Goal: Task Accomplishment & Management: Manage account settings

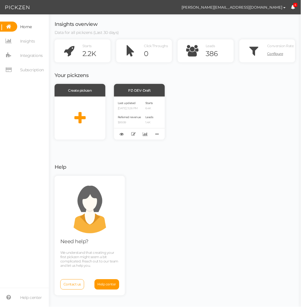
click at [204, 139] on div "Create pickzen PZ-DEV-Draft Last updated [DATE] 3:26 PM Referred revenue $99.99…" at bounding box center [175, 112] width 241 height 56
drag, startPoint x: 242, startPoint y: 7, endPoint x: 266, endPoint y: 5, distance: 24.2
click at [277, 6] on button "[PERSON_NAME][EMAIL_ADDRESS][DOMAIN_NAME]" at bounding box center [234, 7] width 115 height 10
click at [258, 15] on span "Preferences" at bounding box center [264, 17] width 19 height 4
select select "America/New_York"
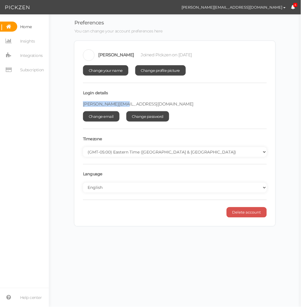
drag, startPoint x: 128, startPoint y: 103, endPoint x: 75, endPoint y: 101, distance: 53.3
click at [77, 103] on div "[PERSON_NAME] Joined Pickzen on [DATE] Change your name Change profile picture …" at bounding box center [174, 133] width 201 height 185
copy span "[PERSON_NAME][EMAIL_ADDRESS][DOMAIN_NAME]"
click at [30, 24] on span "Home" at bounding box center [26, 26] width 12 height 9
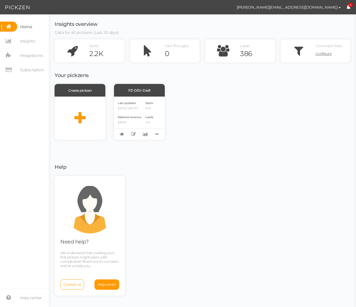
drag, startPoint x: 294, startPoint y: 4, endPoint x: 355, endPoint y: 13, distance: 61.9
click at [356, 14] on html "[PERSON_NAME][EMAIL_ADDRESS][DOMAIN_NAME] Preferences Managed accounts Help Log…" at bounding box center [178, 153] width 356 height 307
click at [23, 43] on span "Insights" at bounding box center [27, 41] width 15 height 9
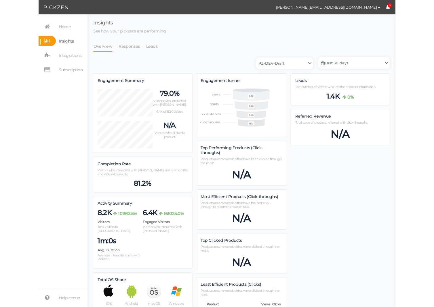
scroll to position [408, 316]
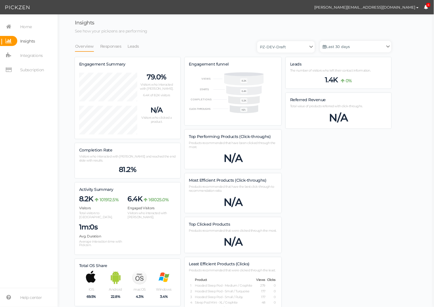
click at [218, 140] on div "Top Performing Products (Click-throughs) Products recommended that have been cl…" at bounding box center [233, 150] width 97 height 40
drag, startPoint x: 204, startPoint y: 156, endPoint x: 221, endPoint y: 199, distance: 45.2
click at [221, 197] on div "Engagement funnel .cls-1,.cls-12{fill:#fff;}.cls-2,.cls-3,.cls-4,.cls-5,.cls-6{…" at bounding box center [233, 203] width 106 height 292
click at [220, 202] on div "N/A" at bounding box center [233, 202] width 88 height 13
click at [220, 224] on span "Top Clicked Products" at bounding box center [209, 224] width 41 height 5
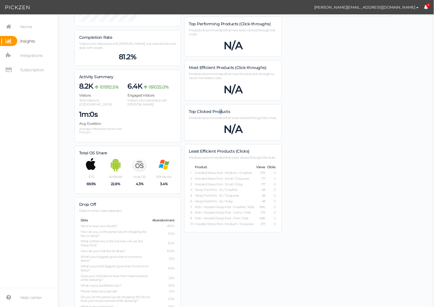
scroll to position [0, 0]
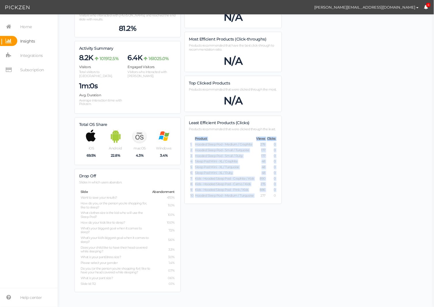
drag, startPoint x: 192, startPoint y: 140, endPoint x: 265, endPoint y: 191, distance: 89.0
click at [265, 191] on table "Product Views Clicks 1 Hooded Sleep Pod - Medium / Graphite 279 0 2 Hooded Slee…" at bounding box center [233, 168] width 88 height 64
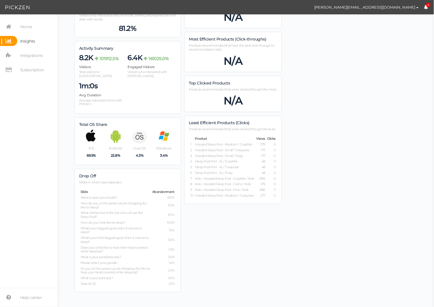
drag, startPoint x: 264, startPoint y: 191, endPoint x: 258, endPoint y: 178, distance: 15.0
click at [265, 186] on tbody "Product Views Clicks 1 Hooded Sleep Pod - Medium / Graphite 279 0 2 Hooded Slee…" at bounding box center [233, 167] width 86 height 61
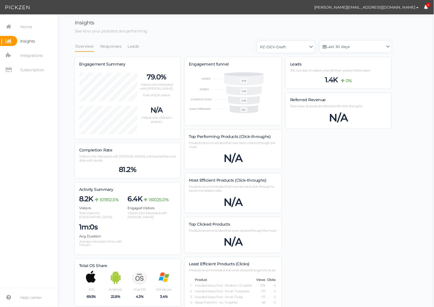
click at [342, 104] on div "Referred Revenue Total value of products referred with click-throughs. N/A" at bounding box center [338, 111] width 106 height 36
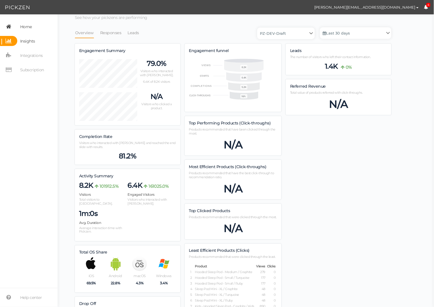
scroll to position [15, 0]
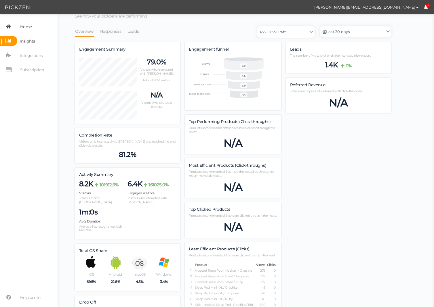
click at [32, 27] on link "Home" at bounding box center [28, 27] width 57 height 10
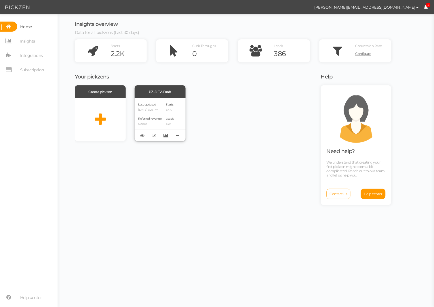
click at [160, 106] on div "Last updated [DATE] 3:26 PM" at bounding box center [149, 107] width 23 height 10
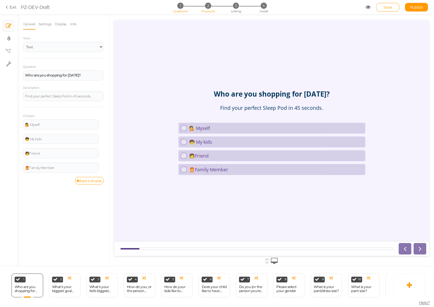
click at [204, 5] on li "2 Products" at bounding box center [208, 6] width 27 height 6
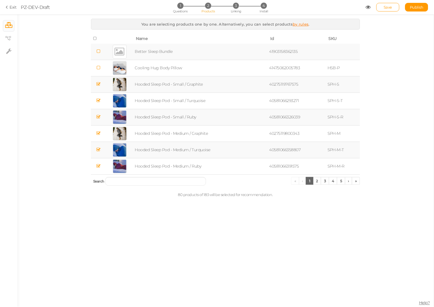
click at [177, 85] on td "Hooded Sleep Pod - Small / Graphite" at bounding box center [201, 84] width 134 height 16
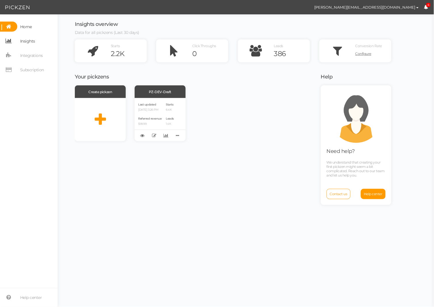
click at [26, 42] on span "Insights" at bounding box center [27, 41] width 15 height 9
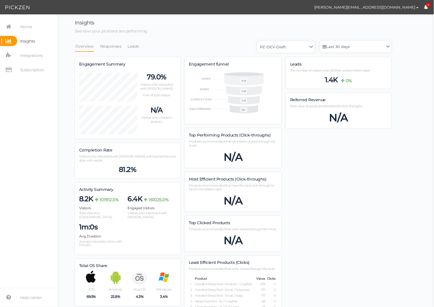
scroll to position [408, 316]
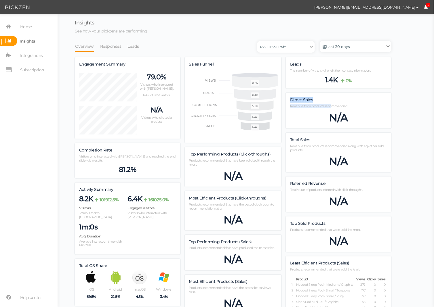
drag, startPoint x: 289, startPoint y: 101, endPoint x: 327, endPoint y: 125, distance: 44.7
click at [331, 110] on div "Direct Sales Revenue from products recommended. N/A" at bounding box center [338, 111] width 106 height 36
drag, startPoint x: 299, startPoint y: 150, endPoint x: 319, endPoint y: 151, distance: 20.2
click at [319, 151] on p "Revenue from products recommended along with any other sold products." at bounding box center [338, 148] width 97 height 8
click at [25, 24] on span "Home" at bounding box center [26, 26] width 12 height 9
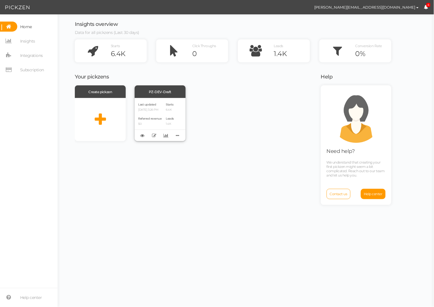
click at [153, 101] on div "Last updated 08/27/2025 3:26 PM Referred revenue $0 Starts 6.4K Leads 1.4K" at bounding box center [160, 119] width 51 height 43
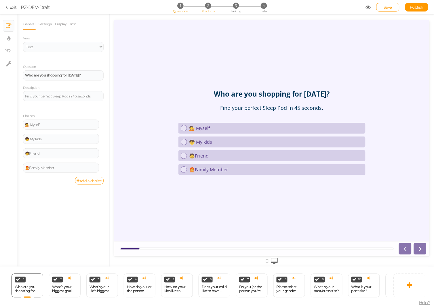
click at [210, 6] on span "2" at bounding box center [208, 6] width 6 height 6
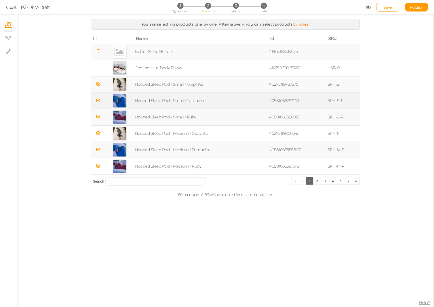
click at [154, 98] on td "Hooded Sleep Pod - Small / Turquoise" at bounding box center [201, 101] width 134 height 16
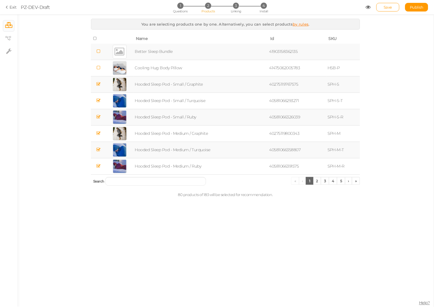
click at [162, 56] on td "Better Sleep Bundle" at bounding box center [201, 52] width 134 height 16
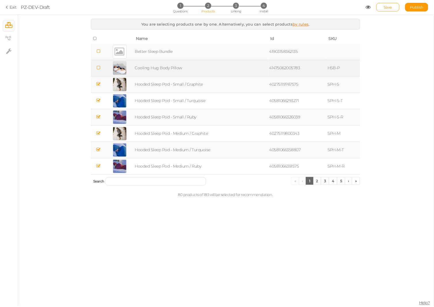
click at [152, 66] on td "Cooling Hug Body Pillow" at bounding box center [201, 68] width 134 height 16
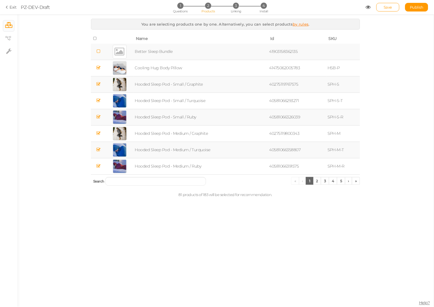
click at [149, 53] on td "Better Sleep Bundle" at bounding box center [201, 52] width 134 height 16
click at [9, 7] on icon at bounding box center [8, 7] width 4 height 5
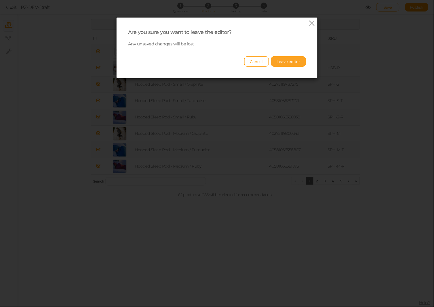
click at [296, 59] on button "Leave editor" at bounding box center [288, 61] width 35 height 10
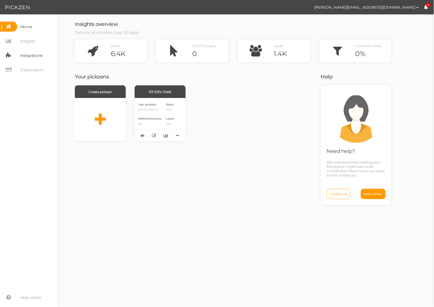
click at [28, 53] on span "Integrations" at bounding box center [31, 55] width 23 height 9
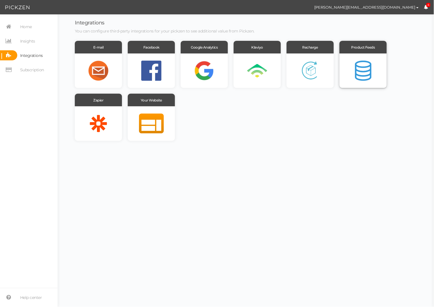
click at [361, 67] on div at bounding box center [362, 70] width 47 height 34
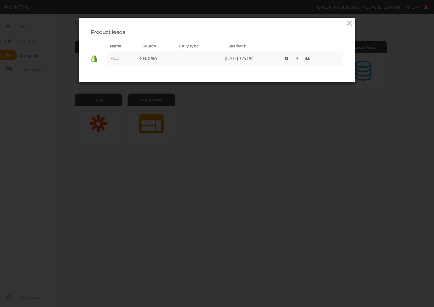
drag, startPoint x: 222, startPoint y: 60, endPoint x: 252, endPoint y: 60, distance: 30.5
click at [252, 60] on tr "Feed 1 SHOPIFY 08/27/2025 3:25 PM × Configure feed × Edit products × Fetch prod…" at bounding box center [217, 59] width 252 height 16
click at [289, 60] on link at bounding box center [286, 58] width 6 height 8
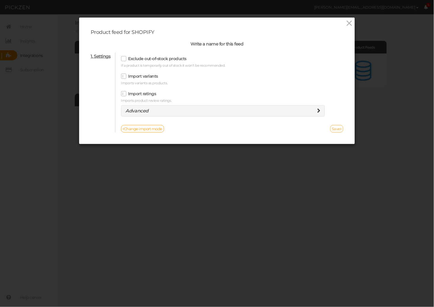
click at [333, 129] on link "Save" at bounding box center [336, 128] width 13 height 7
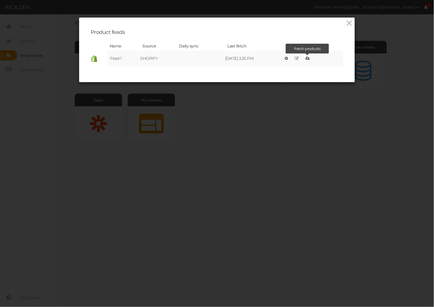
click at [309, 59] on icon at bounding box center [307, 58] width 4 height 4
click at [299, 57] on icon at bounding box center [297, 58] width 4 height 4
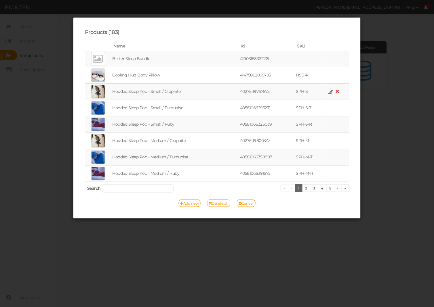
click at [154, 93] on td "Hooded Sleep Pod - Small / Graphite" at bounding box center [175, 92] width 128 height 16
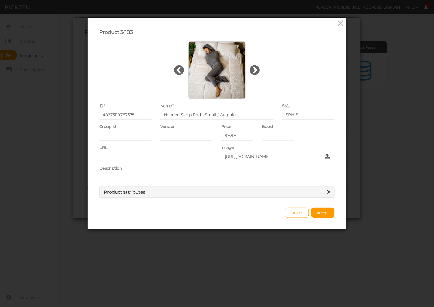
type input "Hug Sleep"
type input "https://hugsleep.com/products/sleep-pod-move-hood?variant=40275119767575"
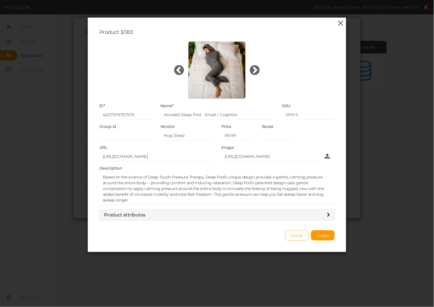
click at [344, 20] on icon at bounding box center [340, 23] width 8 height 9
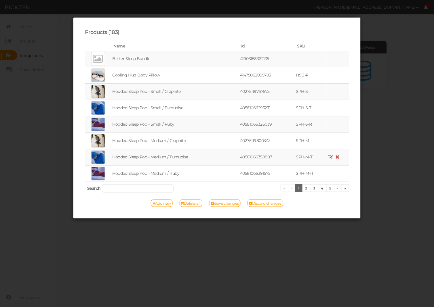
click at [139, 157] on td "Hooded Sleep Pod - Medium / Turquoise" at bounding box center [175, 157] width 128 height 16
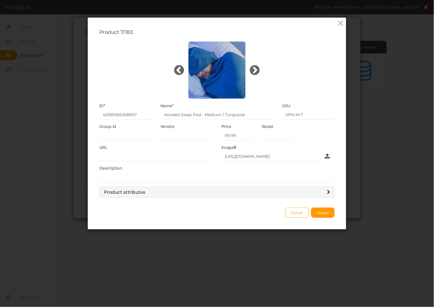
type input "Hug Sleep"
type input "https://hugsleep.com/products/sleep-pod-move-hood?variant=40581066358807"
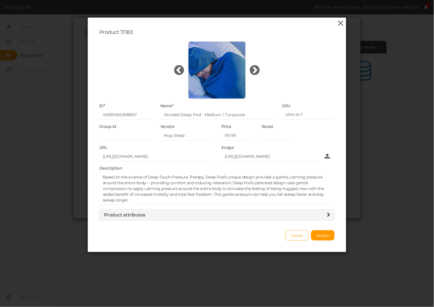
click at [340, 24] on icon at bounding box center [340, 23] width 8 height 9
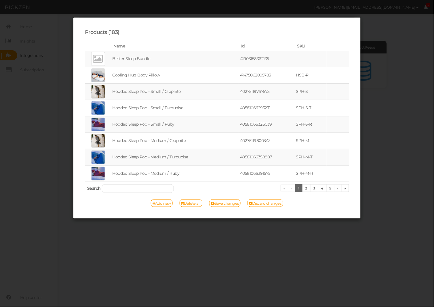
click at [392, 29] on div "Products (183) Name Id SKU Better Sleep Bundle 41903158362135 Cooling Hug Body …" at bounding box center [217, 153] width 434 height 307
click at [269, 239] on div "Products (183) Name Id SKU Better Sleep Bundle 41903158362135 Cooling Hug Body …" at bounding box center [217, 153] width 434 height 307
click at [233, 206] on link "Save changes" at bounding box center [225, 203] width 32 height 7
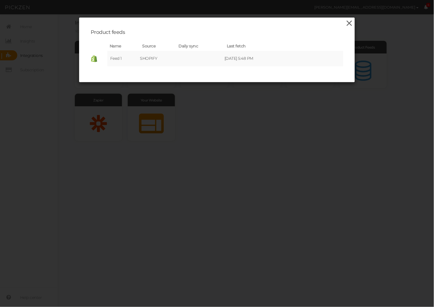
click at [350, 25] on icon at bounding box center [349, 23] width 8 height 9
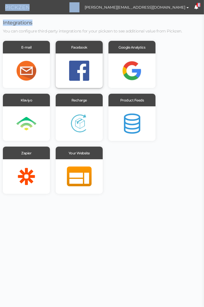
drag, startPoint x: 203, startPoint y: 21, endPoint x: 100, endPoint y: 46, distance: 105.9
click at [204, 16] on html "matt@hugsleep.com Preferences Managed accounts Help Log out 4 × Close A wider s…" at bounding box center [102, 153] width 204 height 307
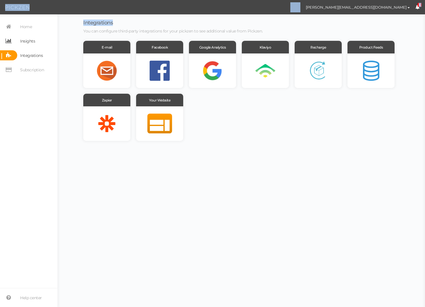
click at [24, 40] on span "Insights" at bounding box center [27, 41] width 15 height 9
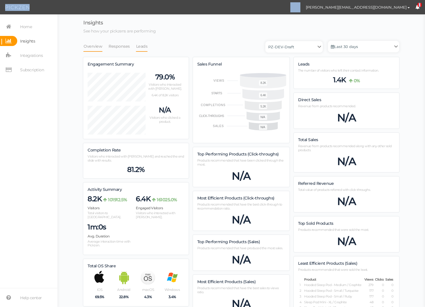
scroll to position [450, 316]
click at [144, 46] on link "Leads" at bounding box center [142, 46] width 12 height 11
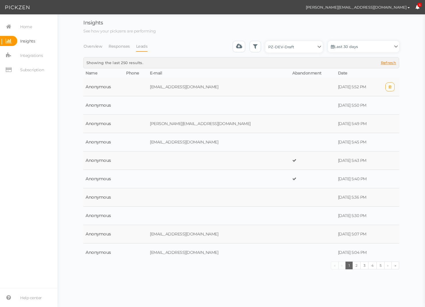
click at [336, 88] on td "09/06/2025 5:52 PM" at bounding box center [358, 87] width 45 height 18
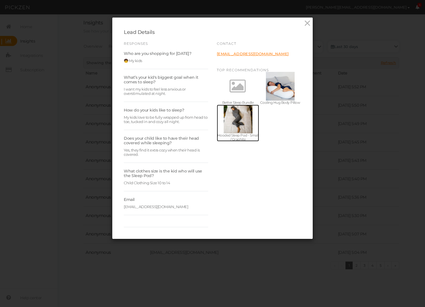
click at [244, 117] on div at bounding box center [238, 119] width 29 height 29
click at [307, 25] on icon at bounding box center [308, 23] width 8 height 9
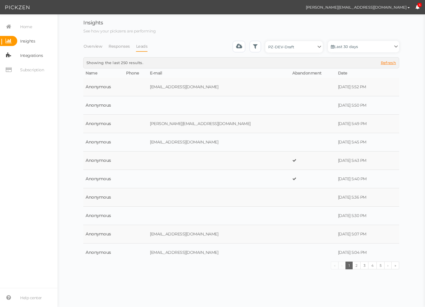
click at [23, 51] on span "Integrations" at bounding box center [31, 55] width 23 height 9
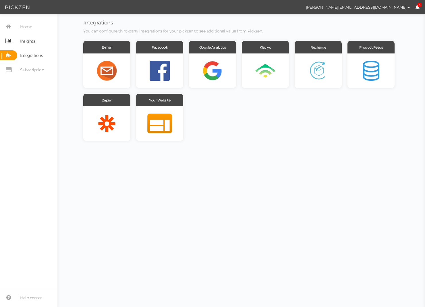
click at [27, 41] on span "Insights" at bounding box center [27, 41] width 15 height 9
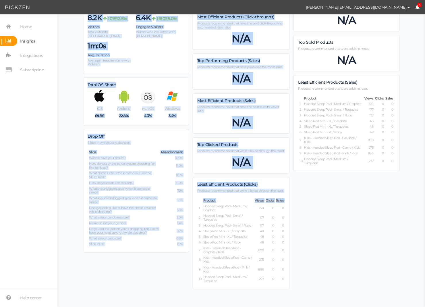
scroll to position [183, 0]
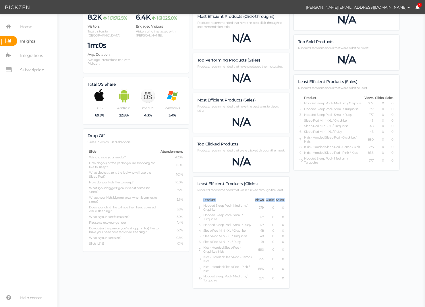
drag, startPoint x: 201, startPoint y: 218, endPoint x: 265, endPoint y: 288, distance: 95.0
click at [267, 290] on div "Sales Funnel .cls-1,.cls-12{fill:#fff;}.cls-2,.cls-3,.cls-4,.cls-5,.cls-6{fill:…" at bounding box center [242, 84] width 106 height 417
click at [254, 266] on td "Kids - Hooded Sleep Pod - Pink / Kids" at bounding box center [228, 269] width 51 height 9
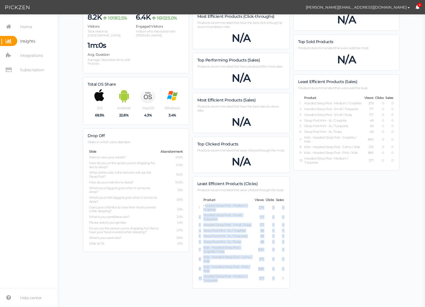
drag, startPoint x: 263, startPoint y: 269, endPoint x: 206, endPoint y: 210, distance: 82.6
click at [206, 210] on tbody "Product Views Clicks Sales 1 Hooded Sleep Pod - Medium / Graphite 279 0 0 2 Hoo…" at bounding box center [242, 240] width 86 height 85
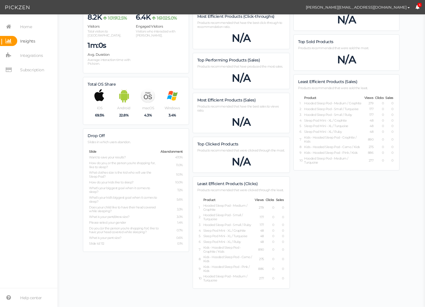
drag, startPoint x: 206, startPoint y: 210, endPoint x: 210, endPoint y: 209, distance: 4.1
click at [206, 210] on td "Hooded Sleep Pod - Medium / Graphite" at bounding box center [228, 208] width 51 height 9
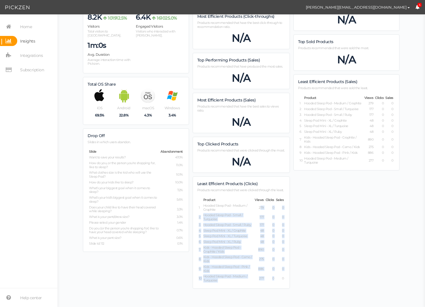
drag, startPoint x: 262, startPoint y: 210, endPoint x: 276, endPoint y: 280, distance: 71.7
click at [276, 280] on table "Product Views Clicks Sales 1 Hooded Sleep Pod - Medium / Graphite 279 0 0 2 Hoo…" at bounding box center [242, 240] width 88 height 87
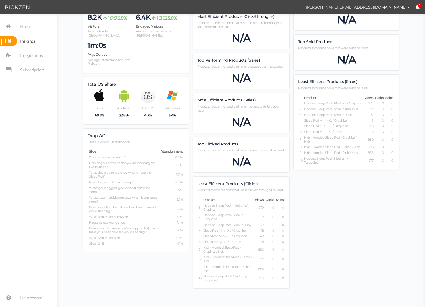
click at [276, 280] on table "Product Views Clicks Sales 1 Hooded Sleep Pod - Medium / Graphite 279 0 0 2 Hoo…" at bounding box center [242, 240] width 88 height 87
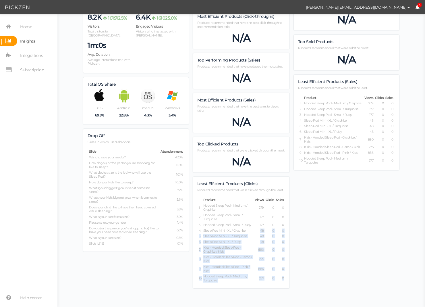
drag, startPoint x: 269, startPoint y: 257, endPoint x: 260, endPoint y: 231, distance: 27.3
click at [260, 232] on tbody "Product Views Clicks Sales 1 Hooded Sleep Pod - Medium / Graphite 279 0 0 2 Hoo…" at bounding box center [242, 240] width 86 height 85
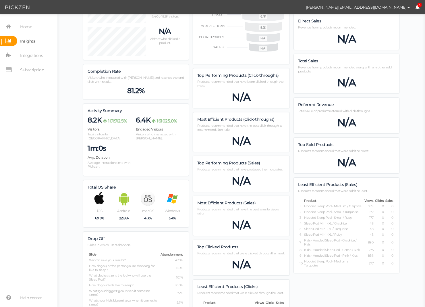
scroll to position [0, 0]
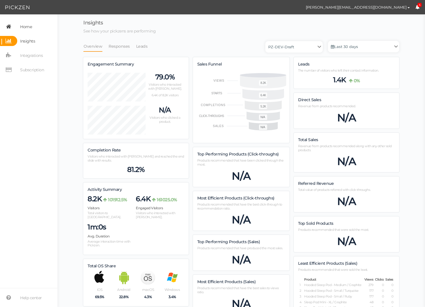
click at [33, 23] on link "Home" at bounding box center [28, 27] width 57 height 10
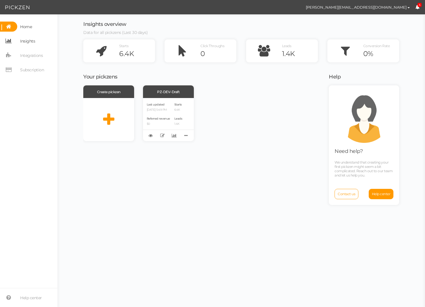
click at [26, 39] on span "Insights" at bounding box center [27, 41] width 15 height 9
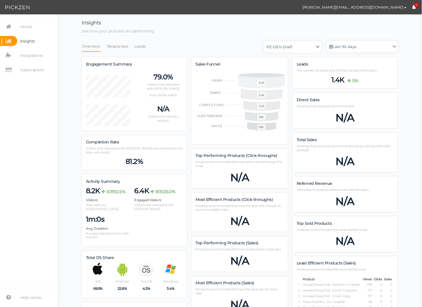
scroll to position [451, 316]
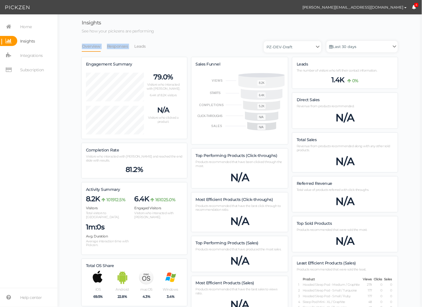
drag, startPoint x: 170, startPoint y: 37, endPoint x: 169, endPoint y: 33, distance: 3.5
click at [169, 33] on div "Insights See how your pickzens are performing Overview Responses Leads PZ-DEV-D…" at bounding box center [240, 255] width 316 height 470
click at [160, 49] on ul "Overview Responses Leads" at bounding box center [240, 46] width 316 height 11
click at [254, 61] on div "Sales Funnel .cls-1,.cls-12{fill:#fff;}.cls-2,.cls-3,.cls-4,.cls-5,.cls-6{fill:…" at bounding box center [239, 100] width 97 height 87
click at [253, 61] on div "Sales Funnel .cls-1,.cls-12{fill:#fff;}.cls-2,.cls-3,.cls-4,.cls-5,.cls-6{fill:…" at bounding box center [239, 100] width 97 height 87
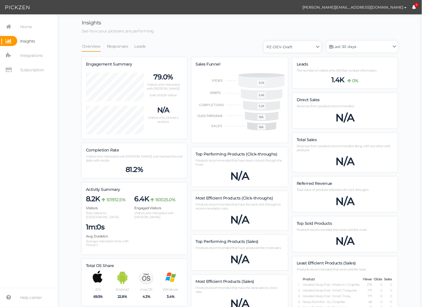
click at [302, 47] on select "PZ-DEV-Draft" at bounding box center [292, 46] width 57 height 11
drag, startPoint x: 316, startPoint y: 75, endPoint x: 229, endPoint y: 57, distance: 88.3
click at [316, 75] on div "Leads The number of visitors who left their contact information. 1.4K 0%" at bounding box center [345, 72] width 106 height 31
click at [145, 50] on li "Leads" at bounding box center [143, 46] width 18 height 11
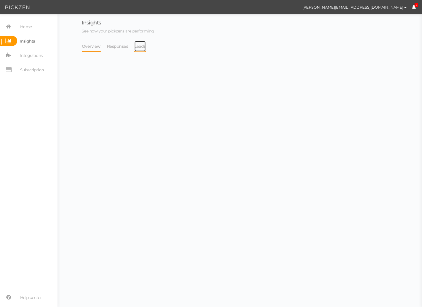
click at [143, 44] on link "Leads" at bounding box center [140, 46] width 12 height 11
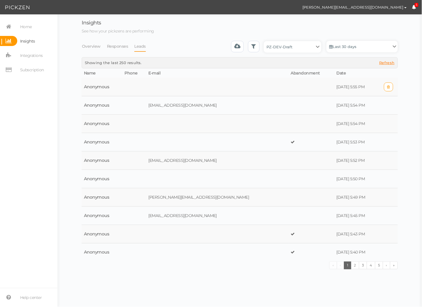
click at [132, 86] on td at bounding box center [134, 87] width 24 height 18
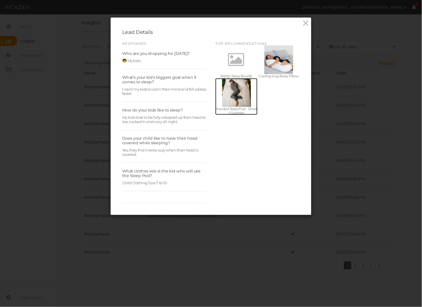
click at [236, 93] on div at bounding box center [236, 92] width 29 height 29
click at [308, 23] on icon at bounding box center [306, 23] width 8 height 9
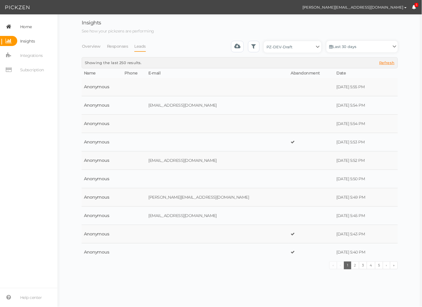
click at [27, 30] on span "Home" at bounding box center [26, 26] width 12 height 9
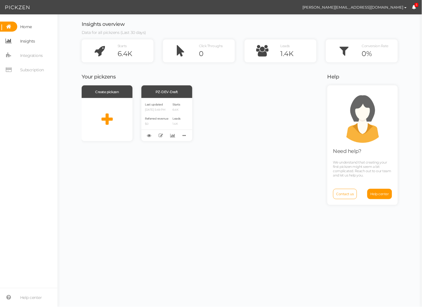
click at [25, 41] on span "Insights" at bounding box center [27, 41] width 15 height 9
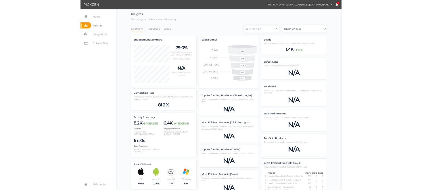
scroll to position [450, 316]
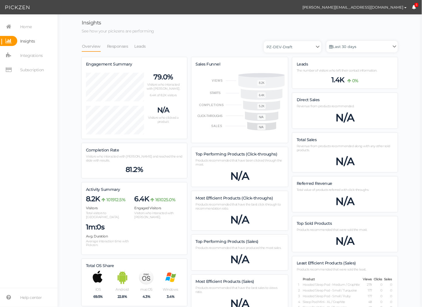
click at [323, 120] on div "N/A" at bounding box center [345, 117] width 97 height 13
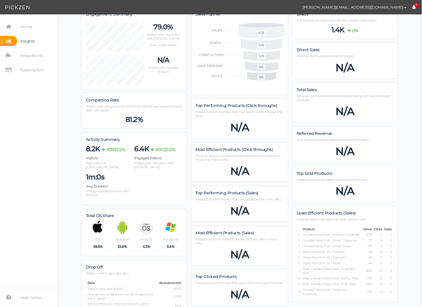
scroll to position [0, 0]
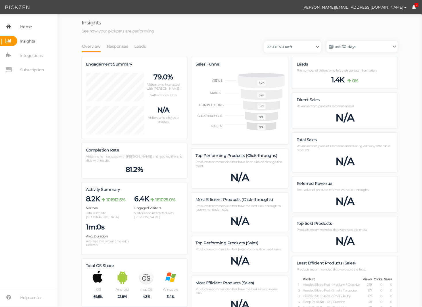
click at [29, 27] on span "Home" at bounding box center [26, 26] width 12 height 9
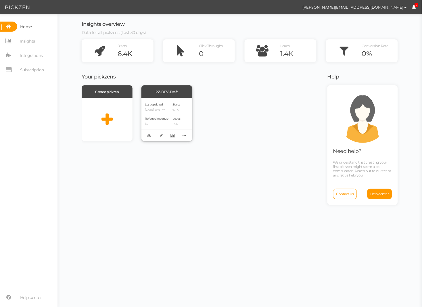
click at [175, 101] on div "Last updated 09/06/2025 5:49 PM Referred revenue $0 Starts 6.4K Leads 1.4K" at bounding box center [166, 119] width 51 height 43
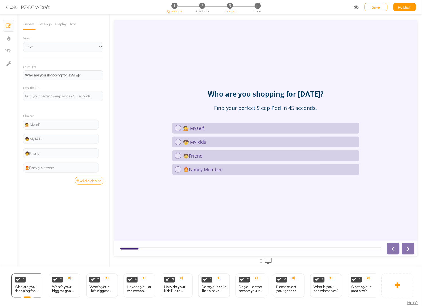
click at [233, 9] on span "Linking" at bounding box center [230, 11] width 10 height 4
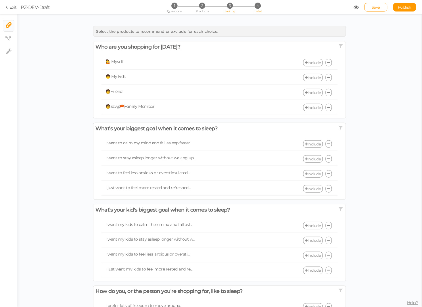
click at [256, 7] on span "4" at bounding box center [258, 6] width 6 height 6
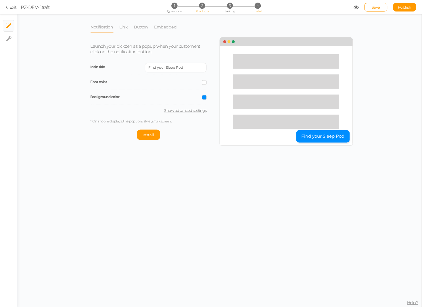
click at [204, 7] on span "2" at bounding box center [202, 6] width 6 height 6
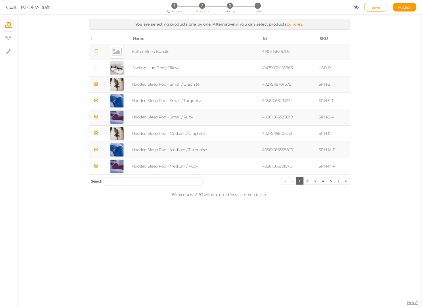
click at [165, 83] on td "Hooded Sleep Pod - Small / Graphite" at bounding box center [196, 84] width 131 height 16
click at [179, 5] on li "1 Questions" at bounding box center [174, 6] width 27 height 6
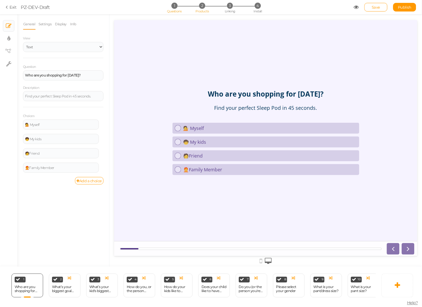
click at [212, 6] on li "2 Products" at bounding box center [202, 6] width 27 height 6
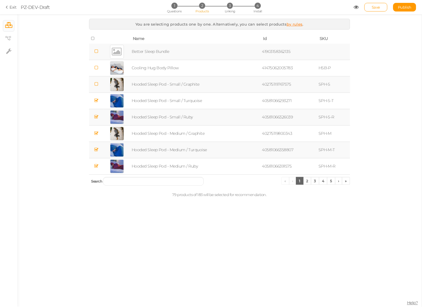
click at [133, 80] on td "Hooded Sleep Pod - Small / Graphite" at bounding box center [196, 84] width 131 height 16
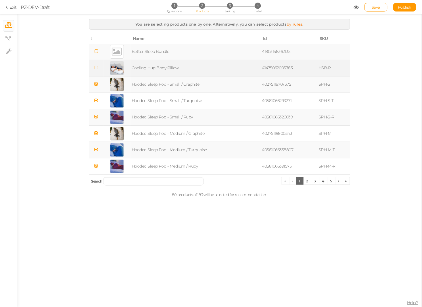
click at [150, 68] on td "Cooling Hug Body Pillow" at bounding box center [196, 68] width 131 height 16
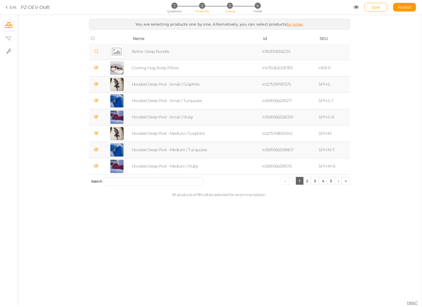
click at [229, 5] on span "3" at bounding box center [230, 6] width 6 height 6
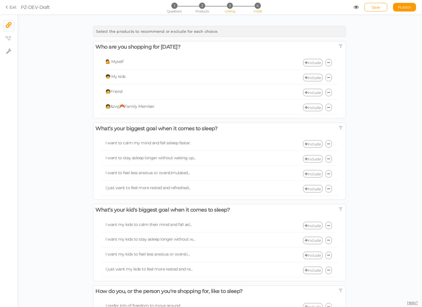
click at [255, 3] on span "4" at bounding box center [258, 6] width 6 height 6
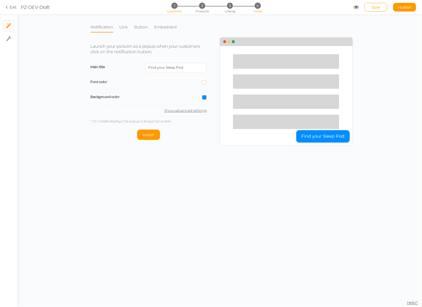
click at [173, 6] on span "1" at bounding box center [174, 6] width 6 height 6
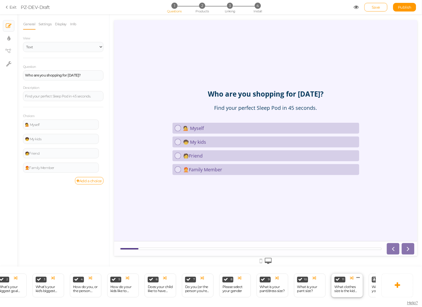
scroll to position [0, 162]
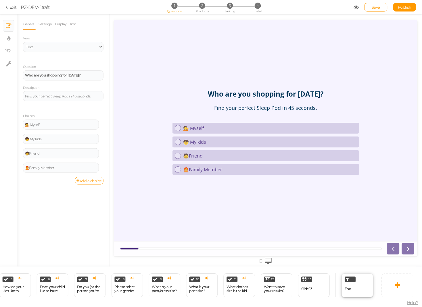
click at [353, 288] on div "End" at bounding box center [358, 286] width 32 height 24
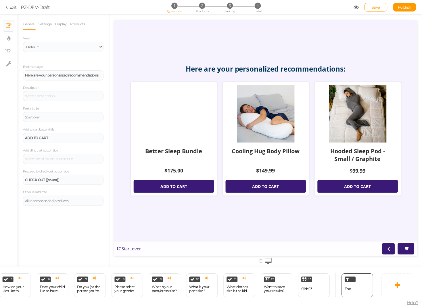
drag, startPoint x: 162, startPoint y: 172, endPoint x: 186, endPoint y: 172, distance: 23.9
click at [186, 172] on div "$175.00" at bounding box center [173, 172] width 80 height 10
click at [9, 6] on icon at bounding box center [8, 7] width 4 height 5
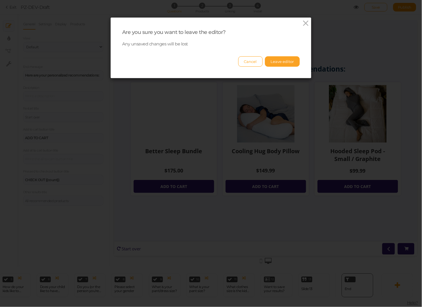
click at [283, 66] on button "Leave editor" at bounding box center [282, 61] width 35 height 10
